Goal: Obtain resource: Obtain resource

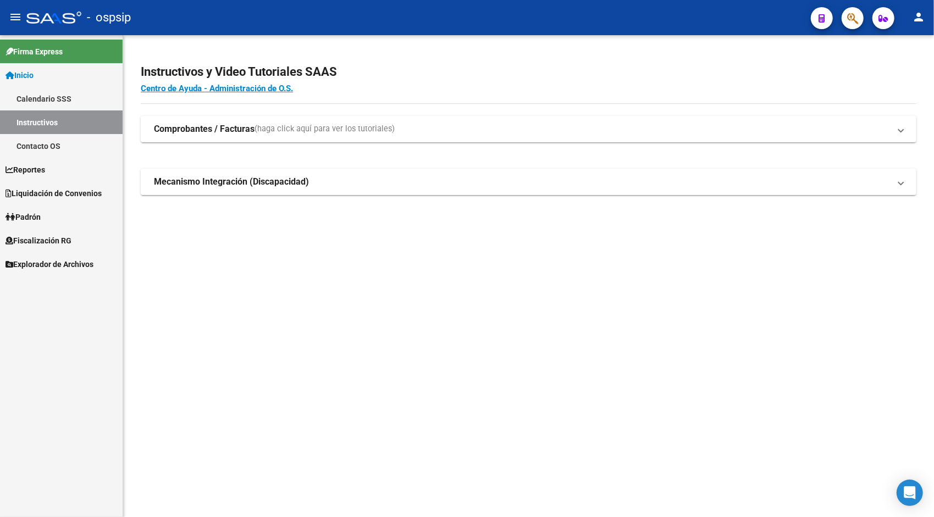
click at [54, 71] on link "Inicio" at bounding box center [61, 75] width 123 height 24
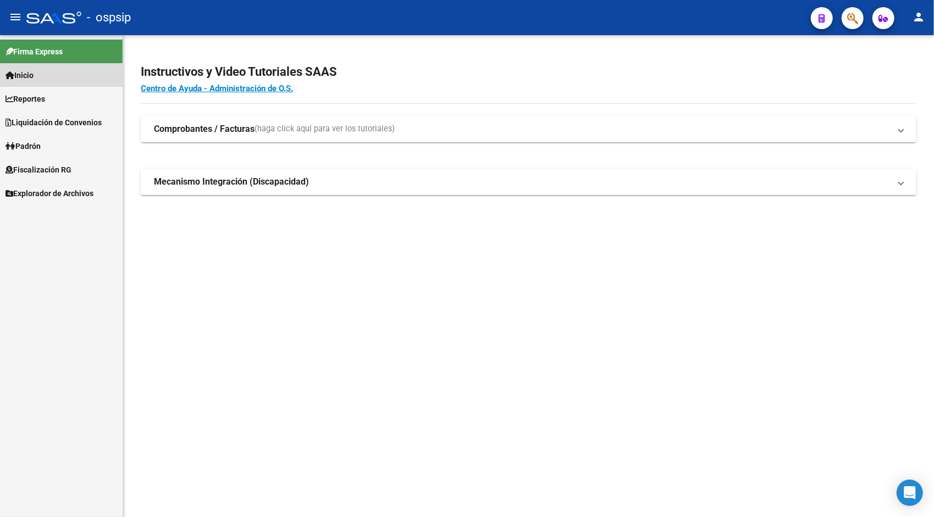
click at [32, 78] on span "Inicio" at bounding box center [19, 75] width 28 height 12
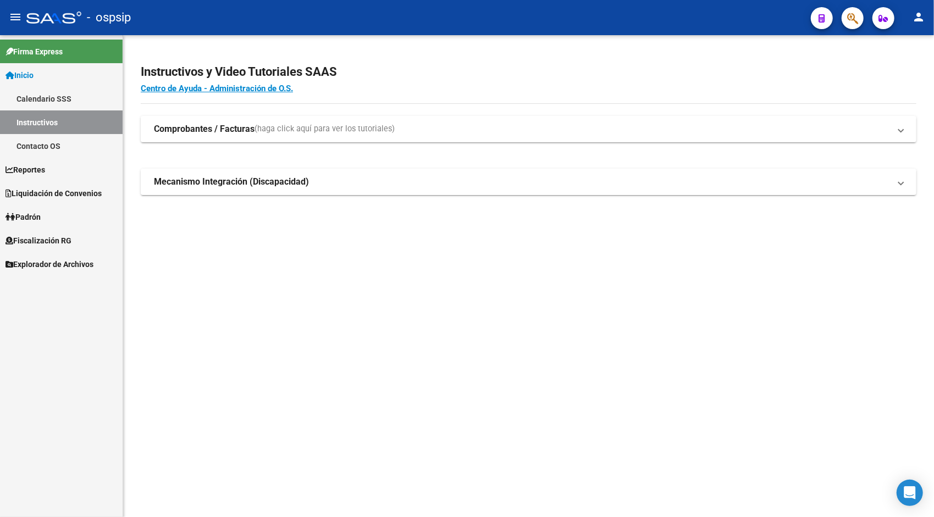
click at [45, 102] on link "Calendario SSS" at bounding box center [61, 99] width 123 height 24
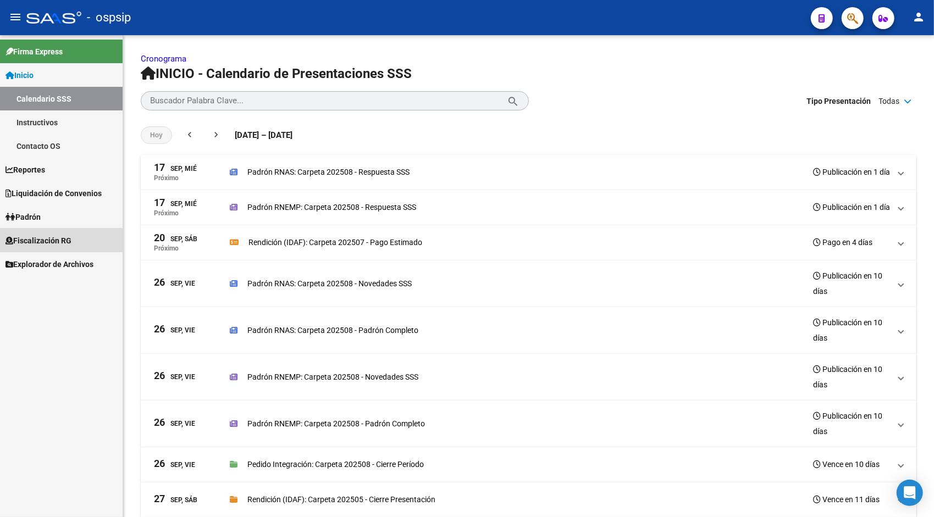
click at [41, 243] on span "Fiscalización RG" at bounding box center [38, 241] width 66 height 12
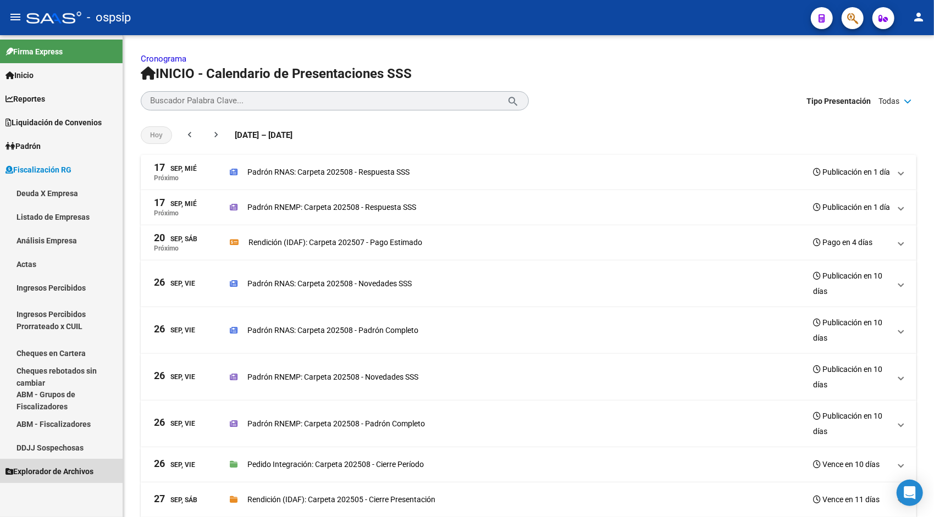
click at [40, 466] on span "Explorador de Archivos" at bounding box center [49, 472] width 88 height 12
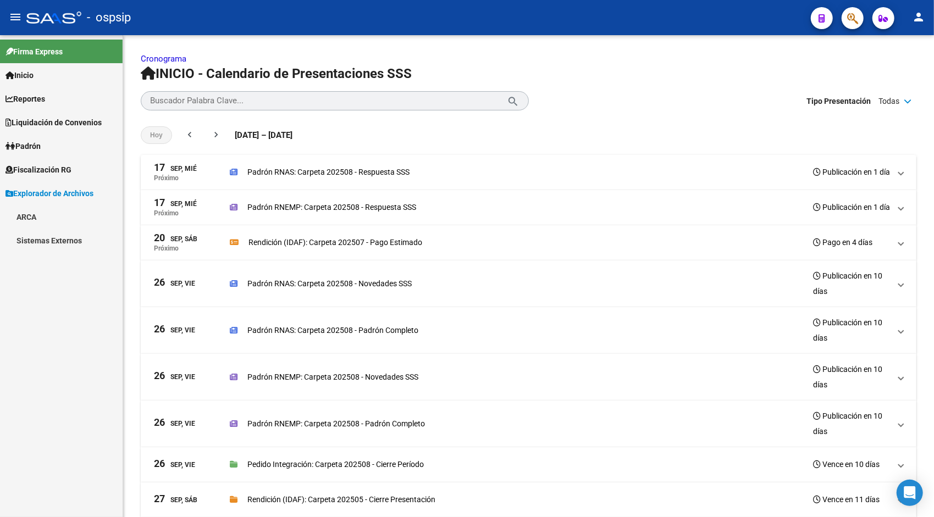
click at [29, 220] on link "ARCA" at bounding box center [61, 217] width 123 height 24
click at [68, 248] on link "DDJJ / Nóminas Detalles" at bounding box center [61, 241] width 123 height 24
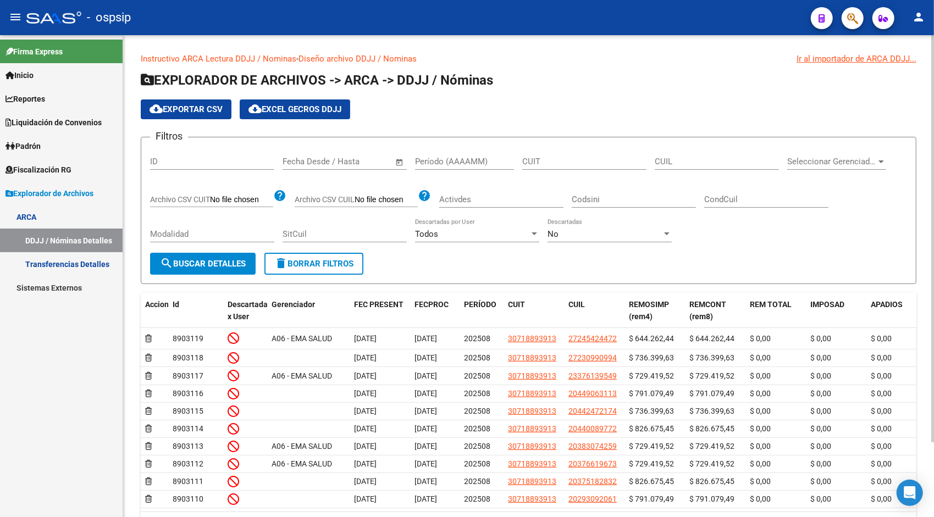
click at [399, 160] on span "Open calendar" at bounding box center [399, 162] width 26 height 26
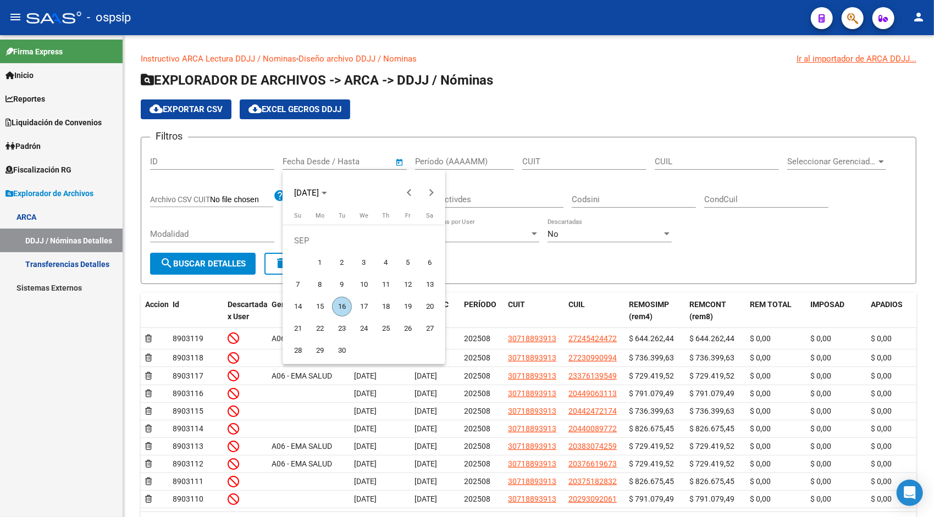
click at [321, 262] on span "1" at bounding box center [320, 263] width 20 height 20
type input "[DATE]"
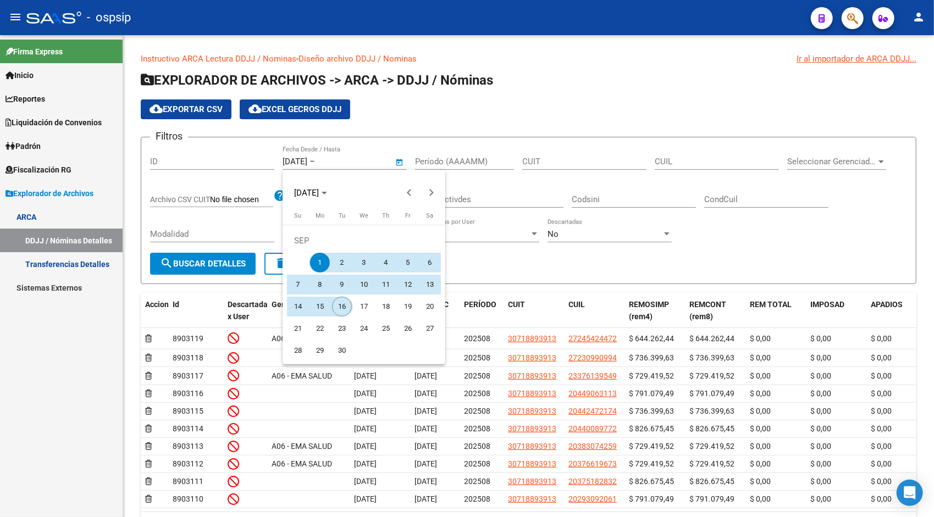
click at [335, 304] on span "16" at bounding box center [342, 307] width 20 height 20
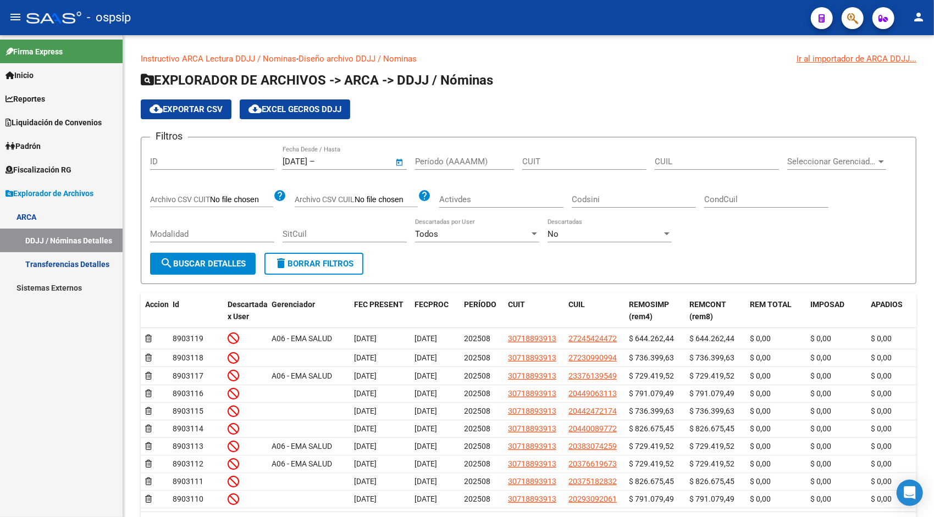
type input "[DATE]"
click at [204, 259] on span "search Buscar Detalles" at bounding box center [203, 264] width 86 height 10
click at [201, 104] on span "cloud_download Exportar CSV" at bounding box center [186, 109] width 73 height 10
click at [214, 109] on span "cloud_download Exportar CSV" at bounding box center [186, 109] width 73 height 10
click at [355, 158] on input "text" at bounding box center [363, 162] width 53 height 10
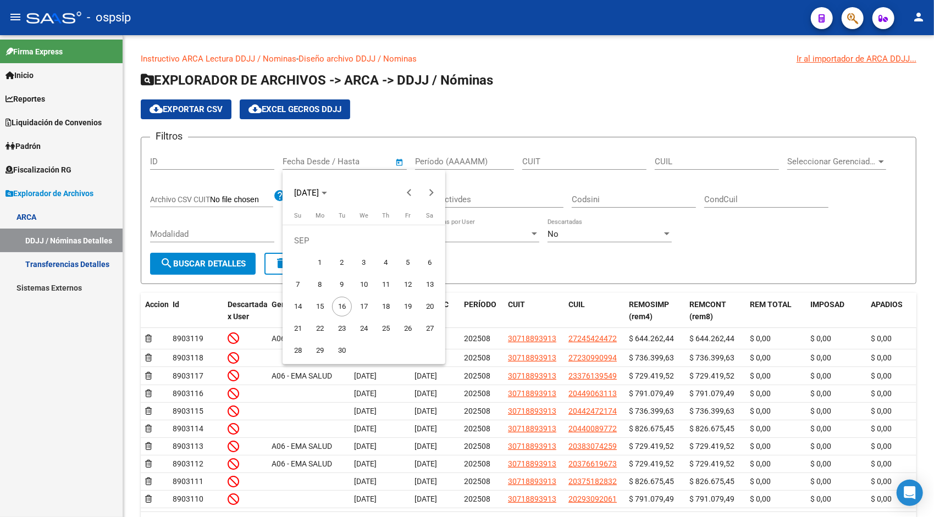
click at [328, 265] on span "1" at bounding box center [320, 263] width 20 height 20
type input "[DATE]"
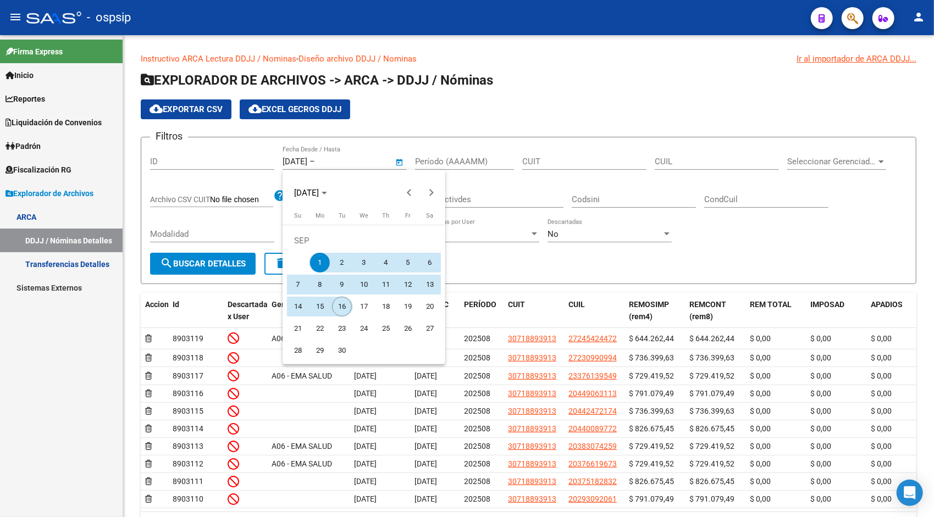
click at [345, 303] on span "16" at bounding box center [342, 307] width 20 height 20
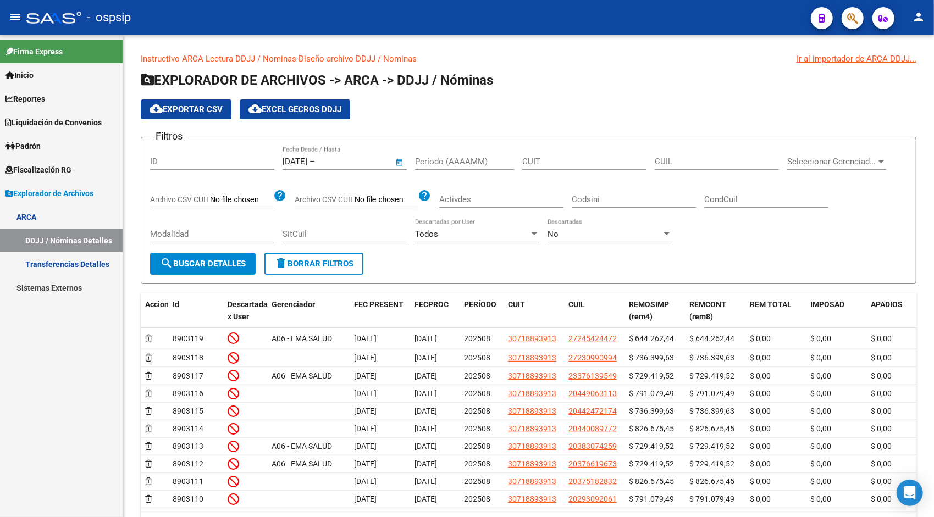
type input "[DATE]"
click at [220, 267] on button "search Buscar Detalles" at bounding box center [203, 264] width 106 height 22
click at [210, 102] on button "cloud_download Exportar CSV" at bounding box center [186, 109] width 91 height 20
click at [396, 158] on span "Open calendar" at bounding box center [399, 162] width 26 height 26
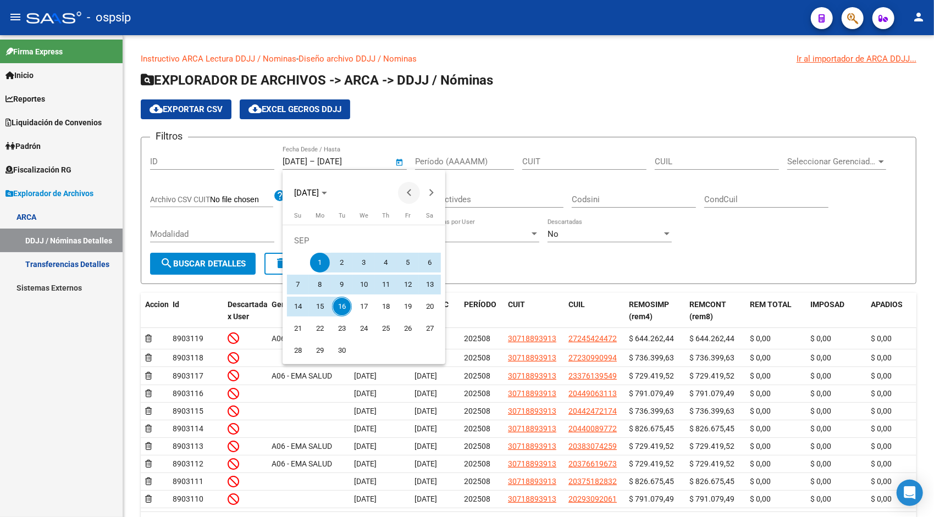
click at [405, 187] on span "Previous month" at bounding box center [409, 193] width 22 height 22
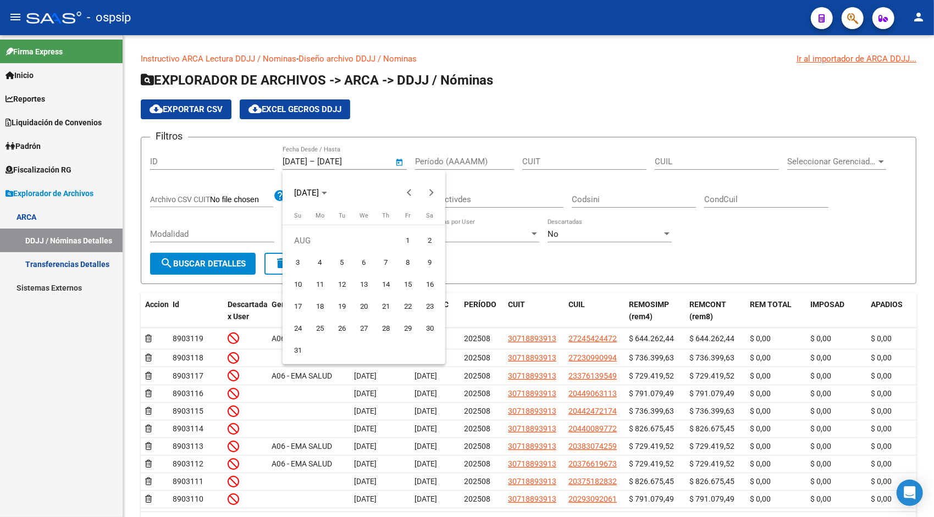
click at [409, 238] on span "1" at bounding box center [408, 241] width 20 height 20
type input "01/08/2025"
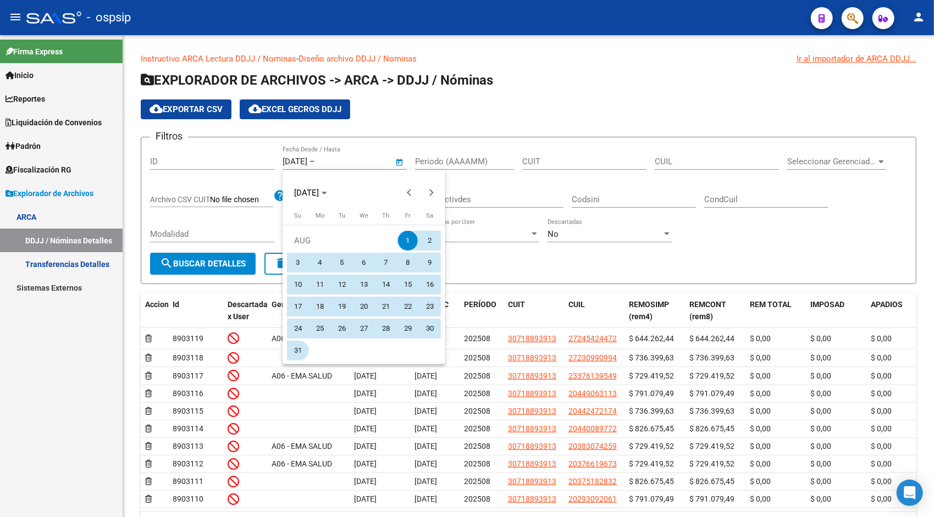
click at [296, 357] on span "31" at bounding box center [298, 351] width 20 height 20
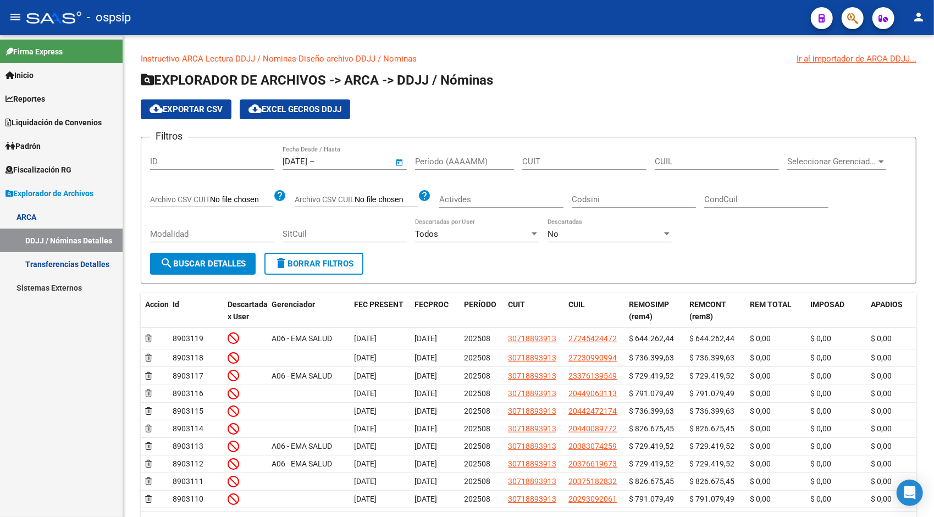
type input "31/08/2025"
click at [200, 265] on span "search Buscar Detalles" at bounding box center [203, 264] width 86 height 10
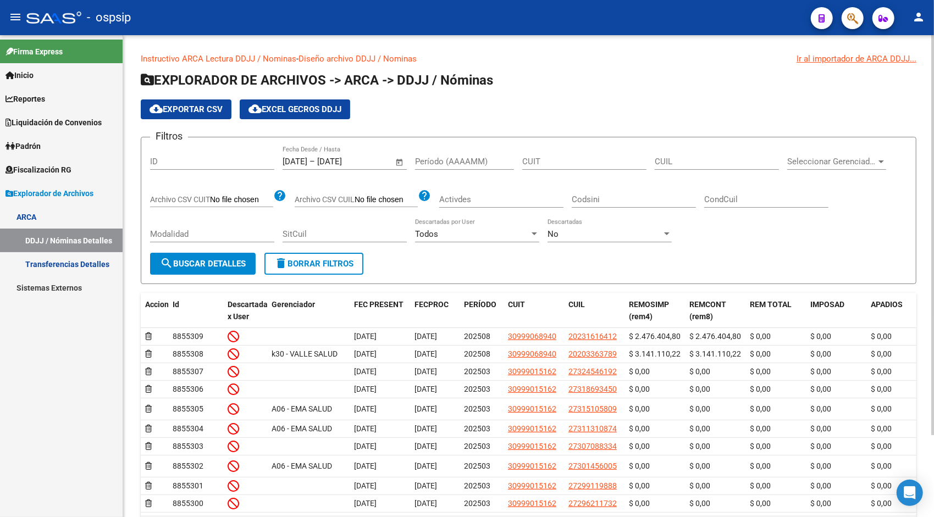
click at [203, 116] on button "cloud_download Exportar CSV" at bounding box center [186, 109] width 91 height 20
click at [60, 254] on link "Transferencias Detalles" at bounding box center [61, 264] width 123 height 24
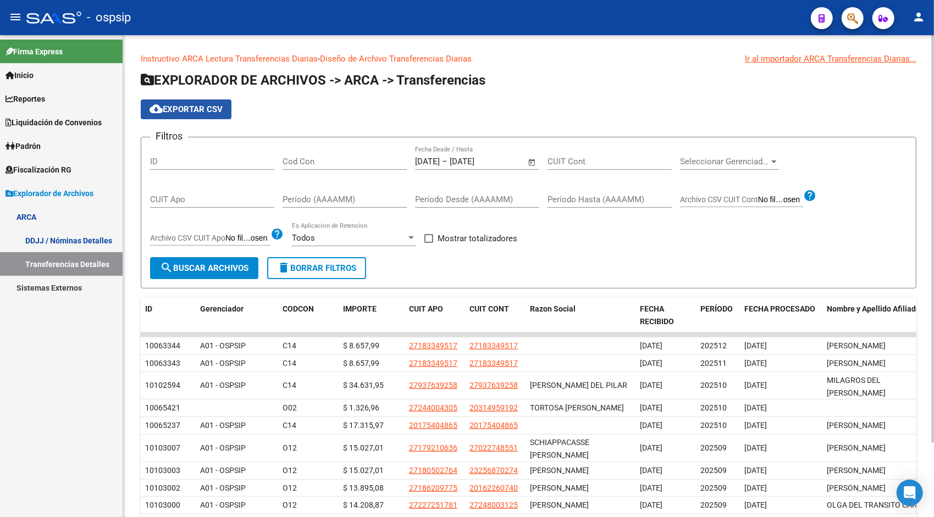
click at [197, 108] on span "cloud_download Exportar CSV" at bounding box center [186, 109] width 73 height 10
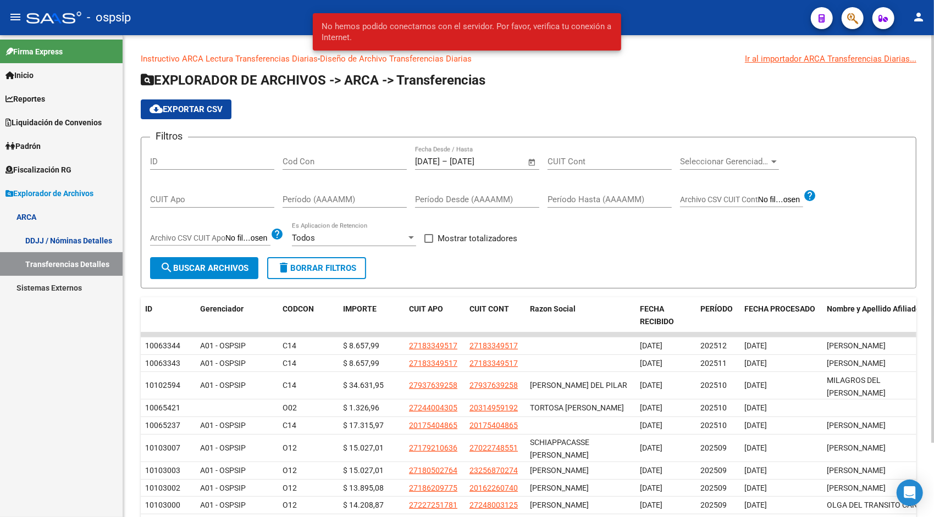
click at [190, 117] on button "cloud_download Exportar CSV" at bounding box center [186, 109] width 91 height 20
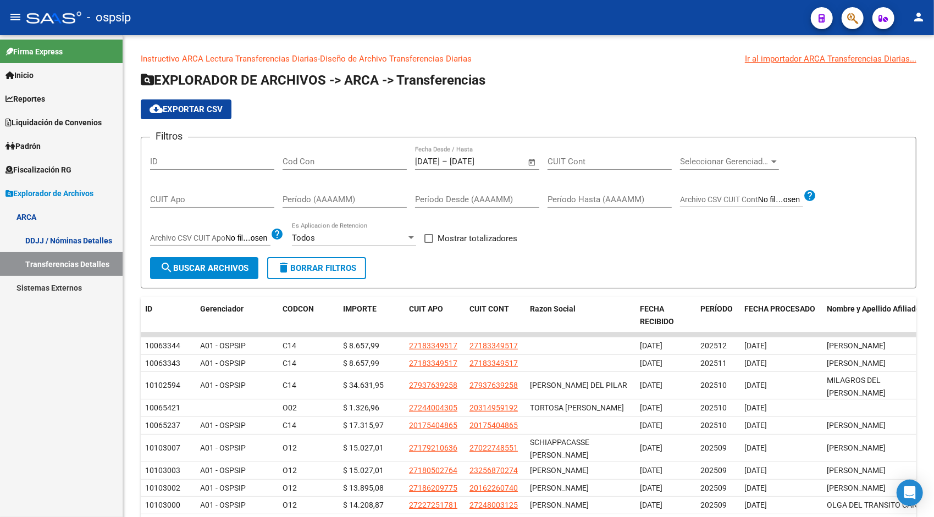
click at [53, 145] on link "Padrón" at bounding box center [61, 146] width 123 height 24
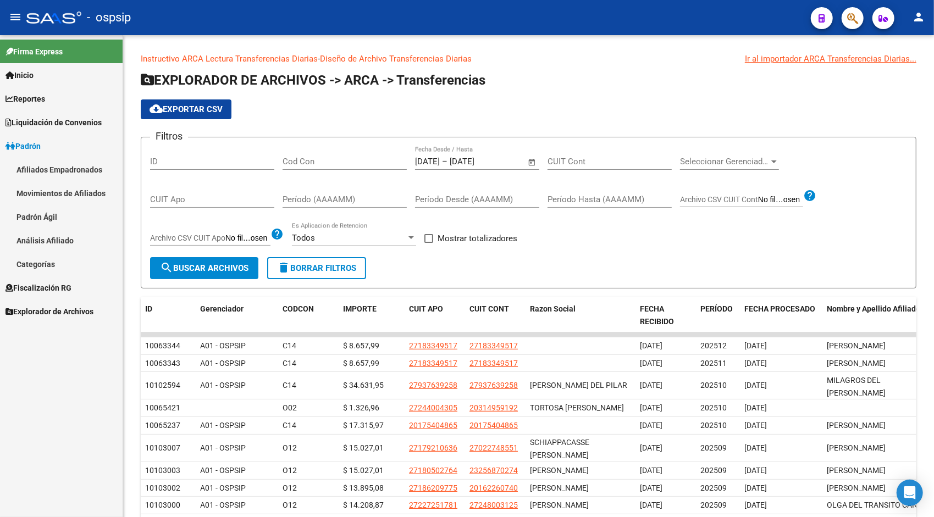
click at [46, 166] on link "Afiliados Empadronados" at bounding box center [61, 170] width 123 height 24
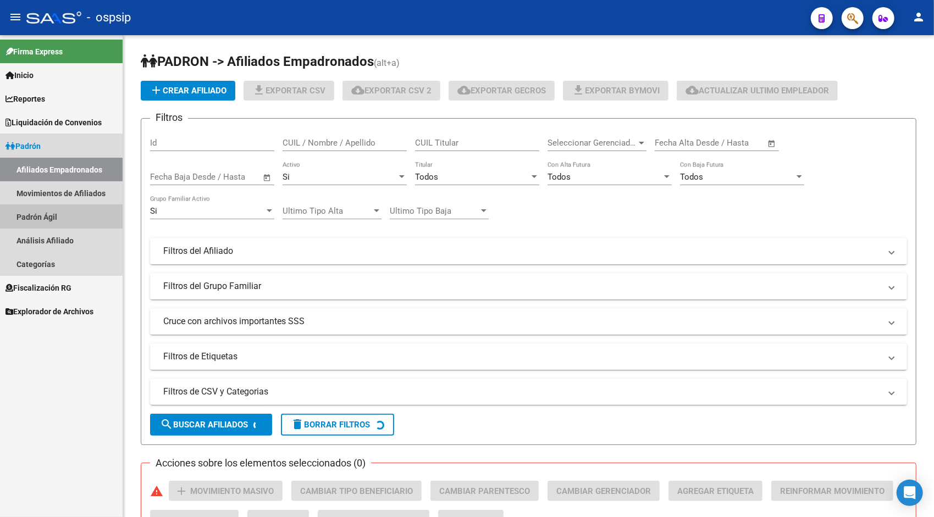
click at [48, 212] on link "Padrón Ágil" at bounding box center [61, 217] width 123 height 24
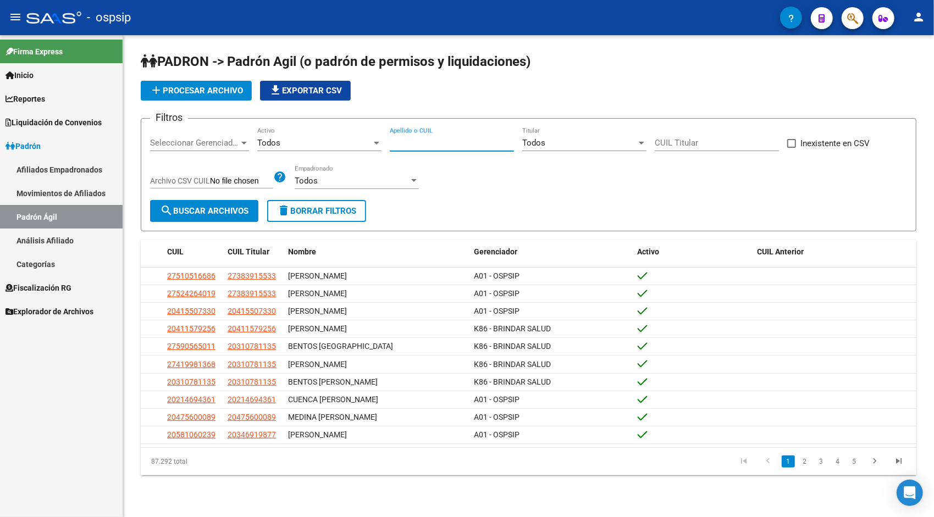
click at [439, 140] on input "Apellido o CUIL" at bounding box center [452, 143] width 124 height 10
paste input "24156729"
type input "20241567290"
click at [254, 211] on button "search Buscar Archivos" at bounding box center [204, 211] width 108 height 22
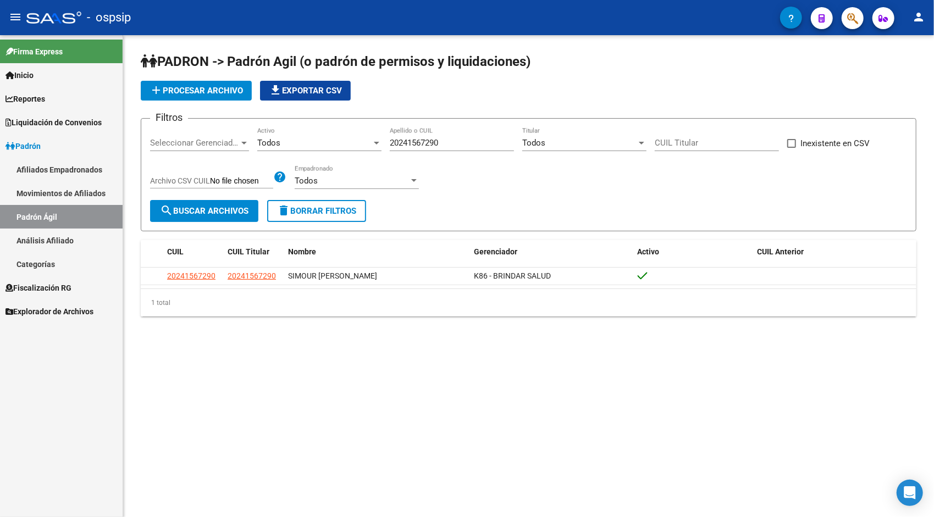
click at [426, 142] on input "20241567290" at bounding box center [452, 143] width 124 height 10
click at [579, 150] on div "Todos Titular" at bounding box center [584, 140] width 124 height 24
click at [557, 145] on span "Todos" at bounding box center [584, 143] width 124 height 25
click at [684, 137] on div "CUIL Titular" at bounding box center [717, 140] width 124 height 24
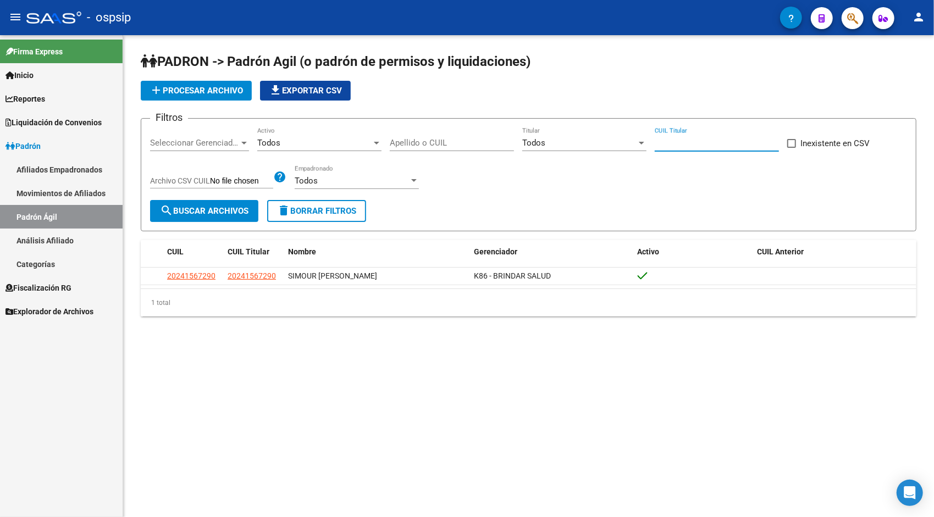
paste input "20-22818619-9"
type input "20-22818619-9"
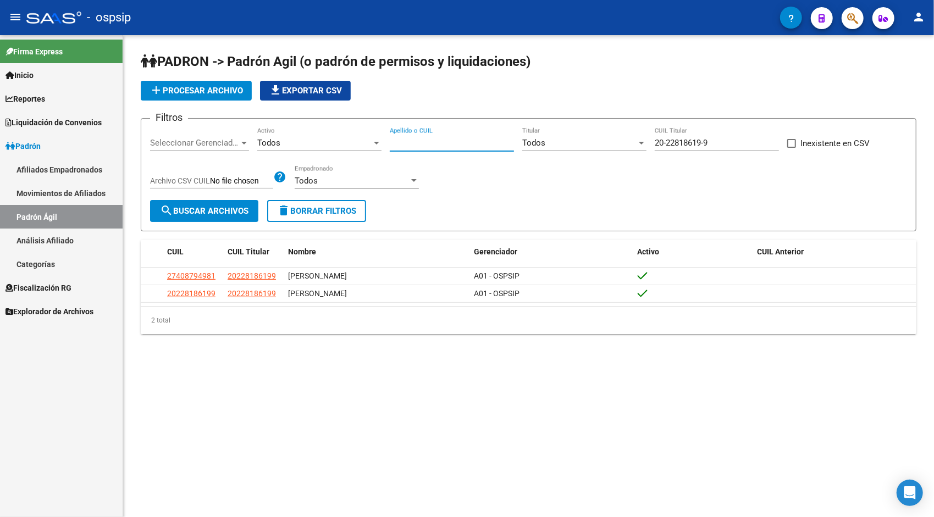
click at [427, 145] on input "Apellido o CUIL" at bounding box center [452, 143] width 124 height 10
type input "ALBERTI"
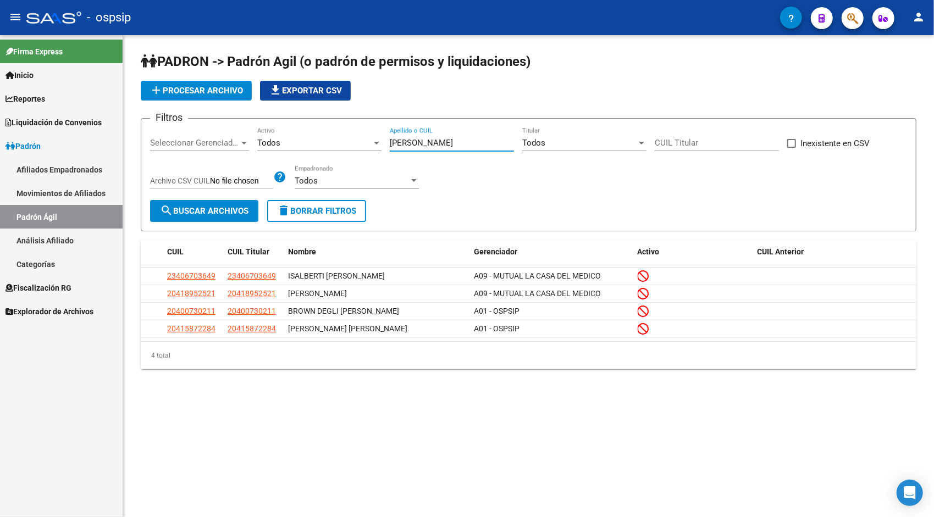
click at [405, 146] on input "ALBERTI" at bounding box center [452, 143] width 124 height 10
paste input "PEREYRA RICARDO ROBERTO"
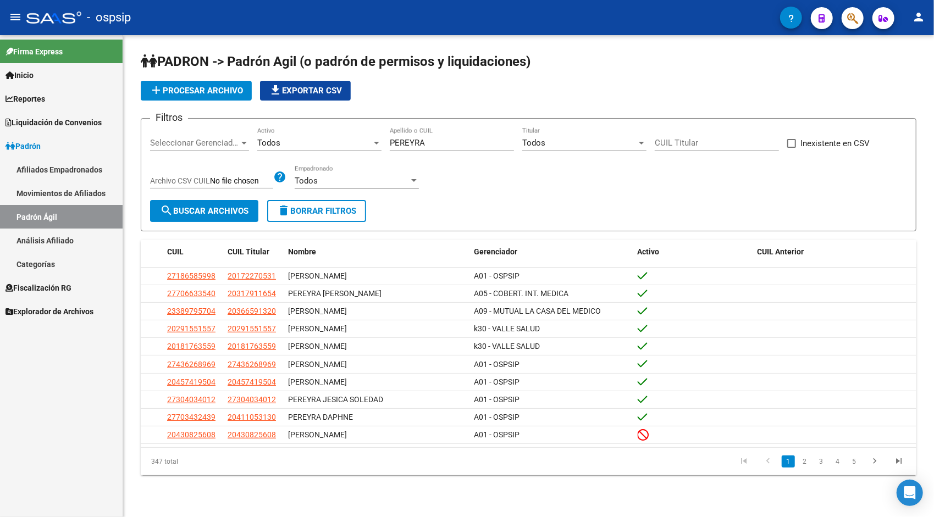
click at [405, 146] on input "PEREYRA" at bounding box center [452, 143] width 124 height 10
paste input "20142366"
click at [225, 213] on span "search Buscar Archivos" at bounding box center [204, 211] width 88 height 10
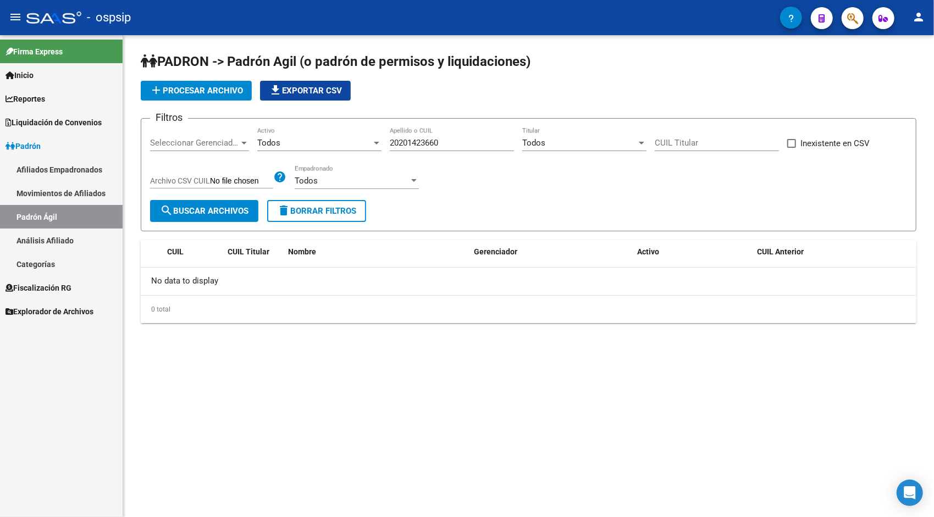
click at [419, 145] on input "20201423660" at bounding box center [452, 143] width 124 height 10
paste input "29091978"
paste input "1818593"
type input "27-01818593-3"
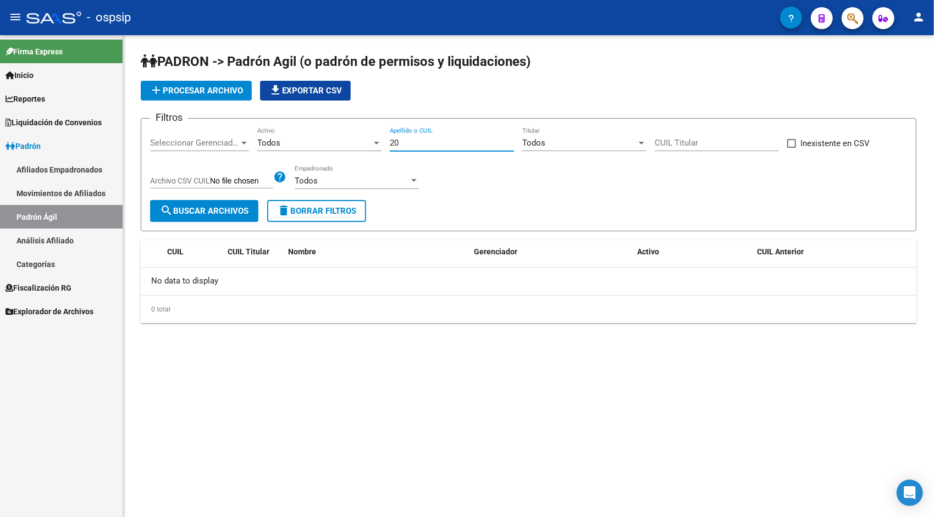
paste input "20170519"
click at [321, 96] on button "file_download Exportar CSV" at bounding box center [305, 91] width 91 height 20
click at [402, 144] on input "20201705194" at bounding box center [452, 143] width 124 height 10
paste input "47411949"
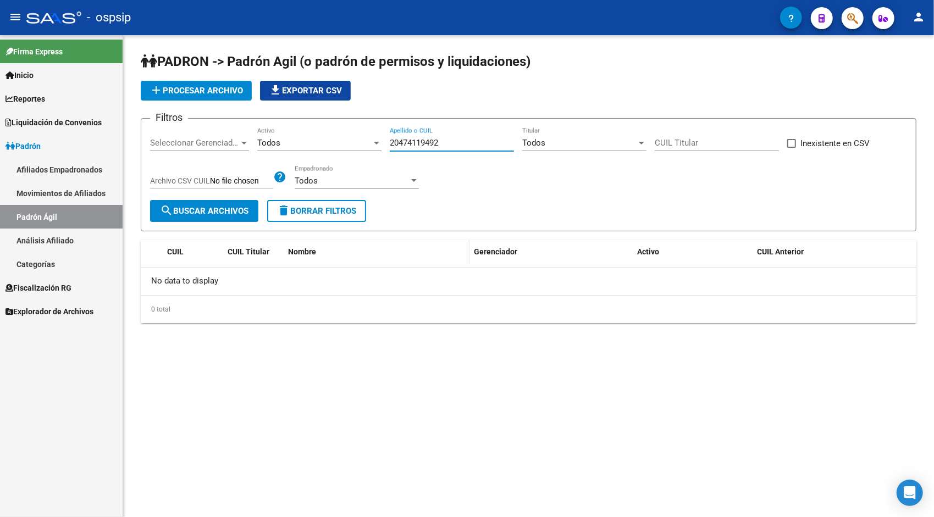
type input "20474119492"
click at [56, 257] on link "Categorías" at bounding box center [61, 264] width 123 height 24
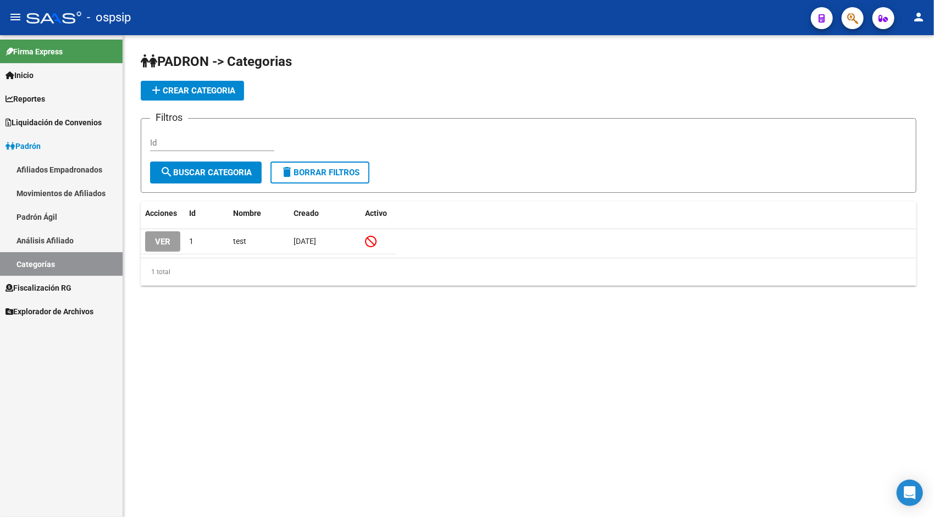
click at [47, 211] on link "Padrón Ágil" at bounding box center [61, 217] width 123 height 24
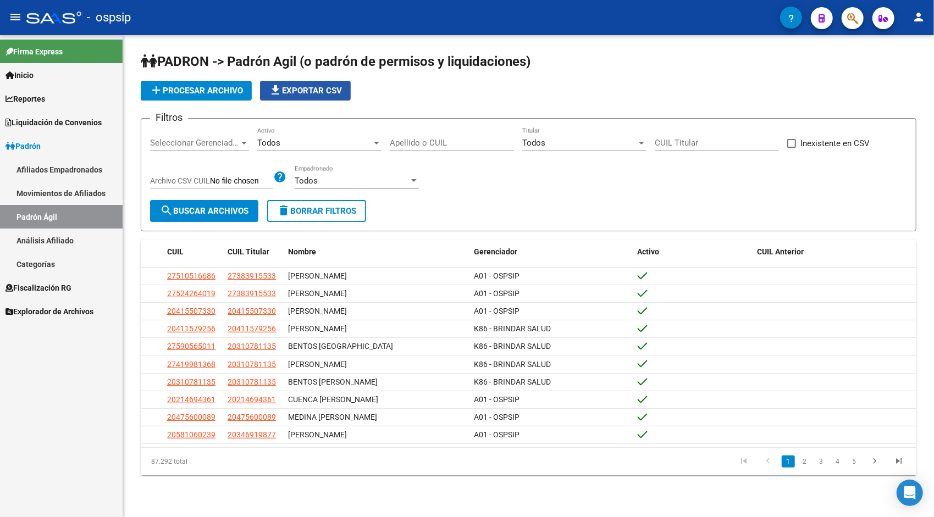
click at [298, 87] on span "file_download Exportar CSV" at bounding box center [305, 91] width 73 height 10
